Goal: Information Seeking & Learning: Check status

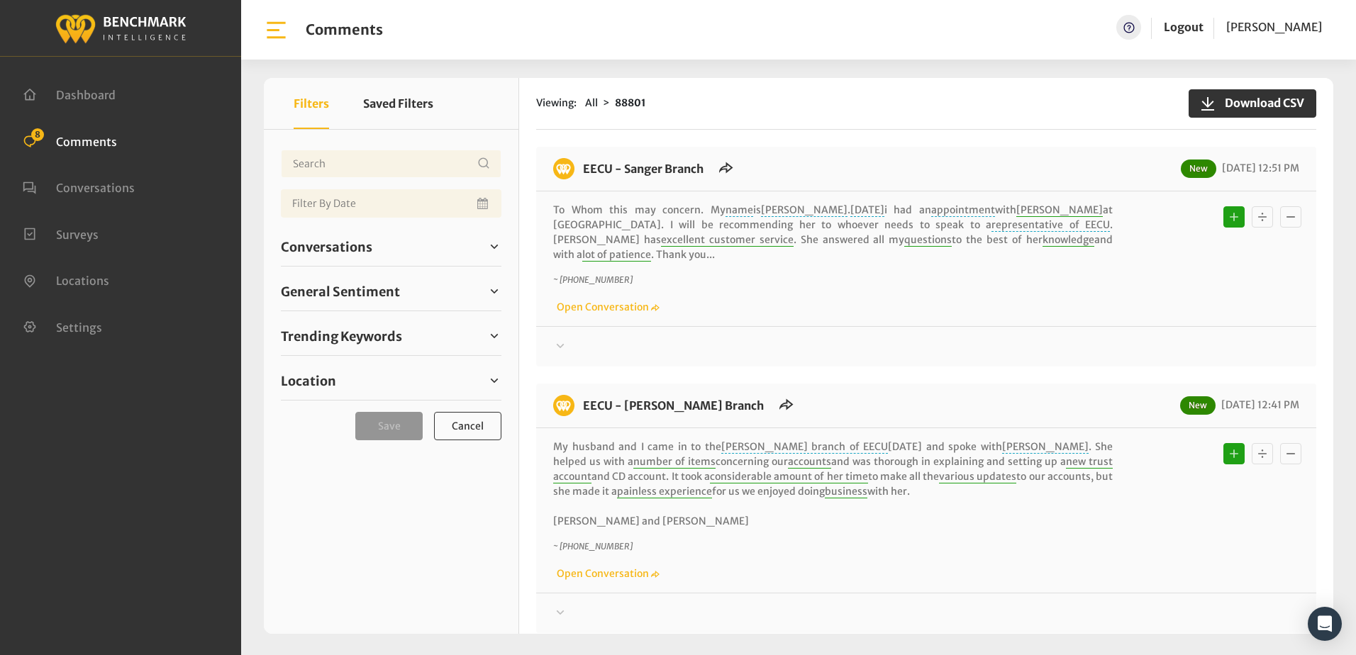
click at [845, 145] on div "Viewing: All 88801 Download CSV EECU - Sanger Branch New 09/24/2025 12:51 PM To…" at bounding box center [926, 356] width 814 height 556
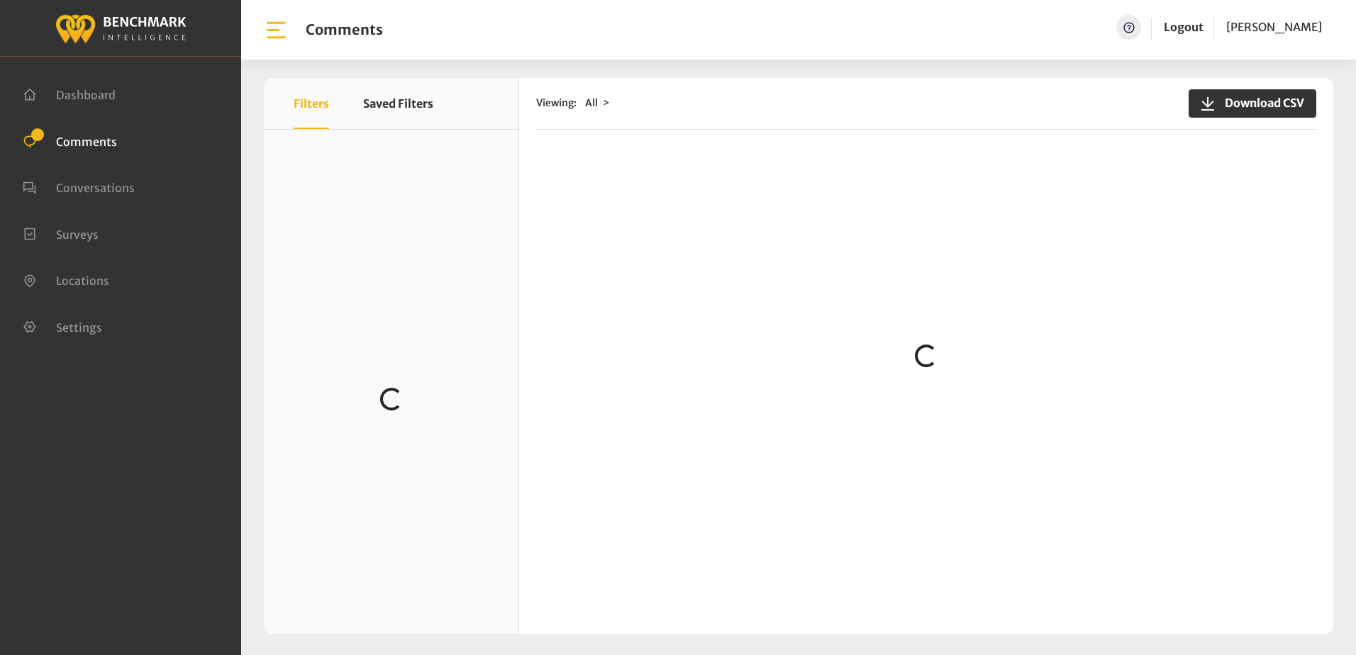
click at [638, 295] on loading "Loading..." at bounding box center [926, 356] width 814 height 556
